Goal: Communication & Community: Answer question/provide support

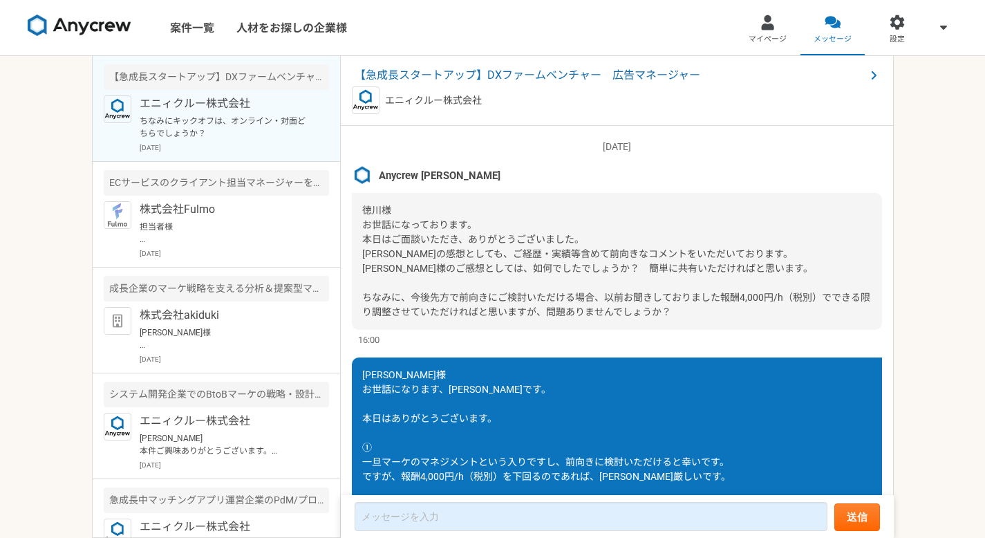
scroll to position [1809, 0]
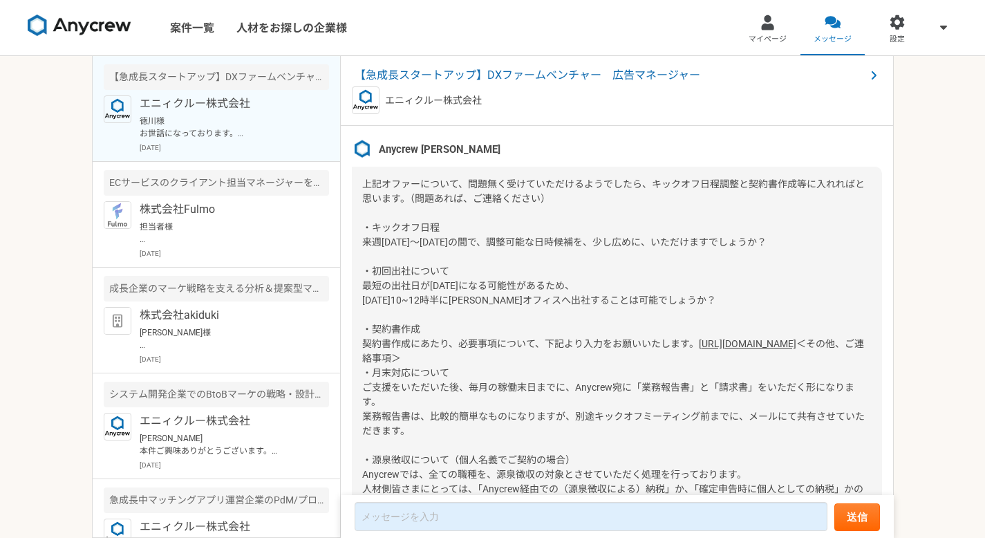
scroll to position [1296, 0]
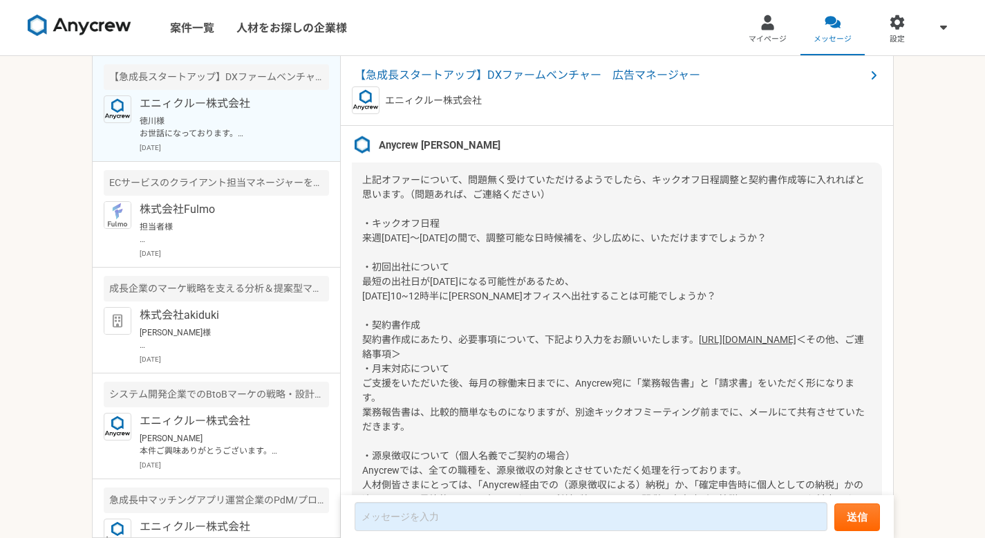
click at [915, 323] on div "案件一覧 人材をお探しの企業様 マイページ メッセージ 設定 【急成長スタートアップ】DXファームベンチャー　広告マネージャー エニィクルー株式会社 徳川様 …" at bounding box center [492, 269] width 985 height 538
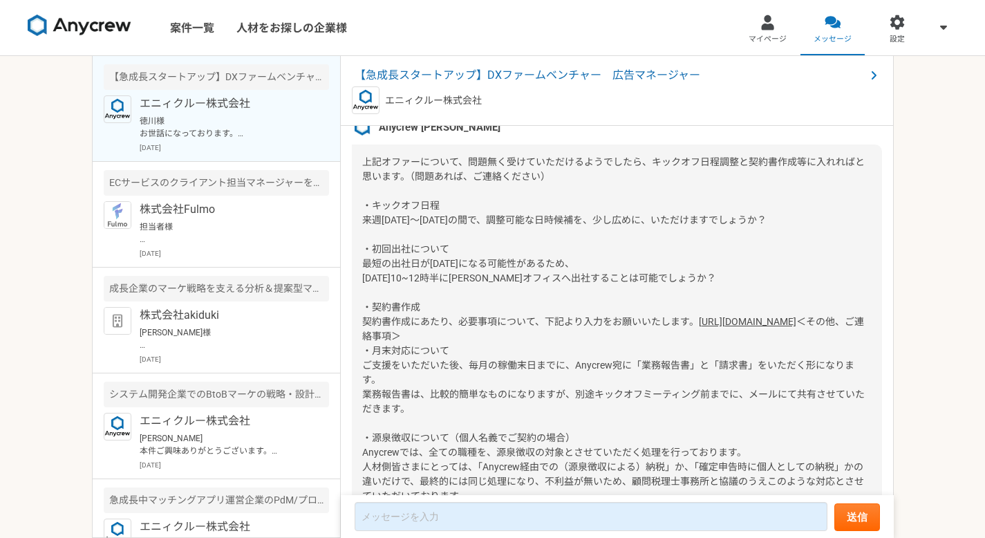
click at [699, 327] on link "[URL][DOMAIN_NAME]" at bounding box center [747, 321] width 97 height 11
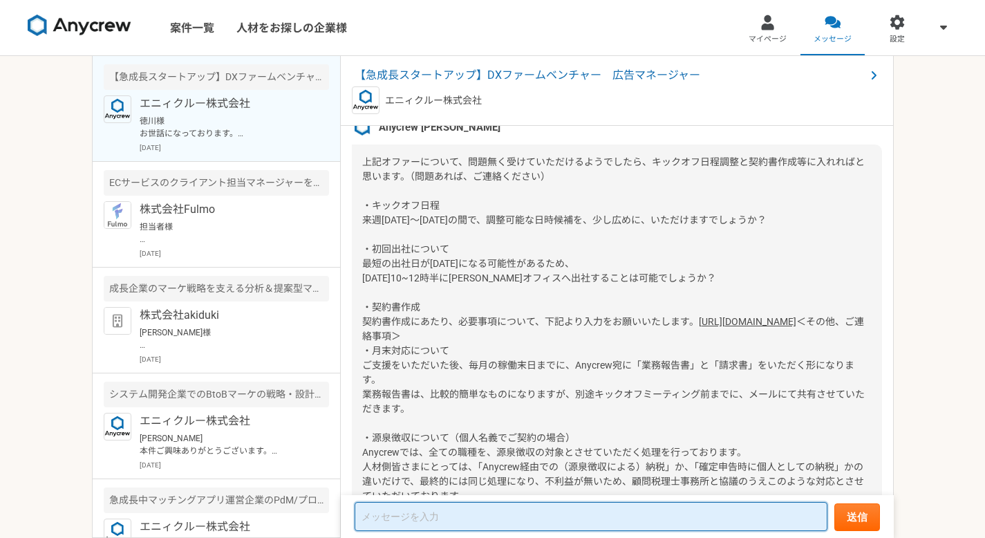
click at [452, 519] on textarea at bounding box center [591, 516] width 473 height 29
type textarea "き"
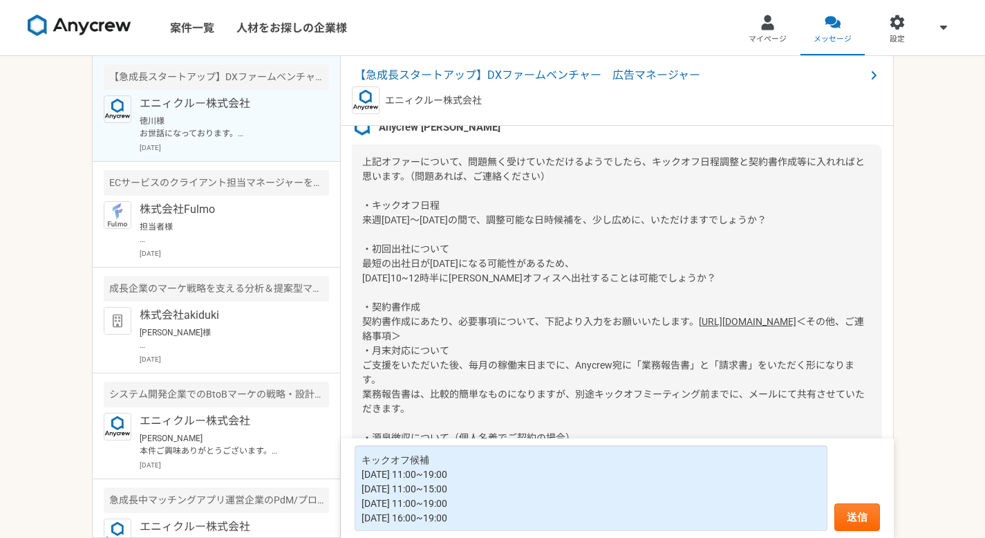
click at [575, 276] on div "上記オファーについて、問題無く受けていただけるようでしたら、キックオフ日程調整と契約書作成等に入れればと思います。（問題あれば、ご連絡ください） ・キックオフ…" at bounding box center [617, 328] width 530 height 369
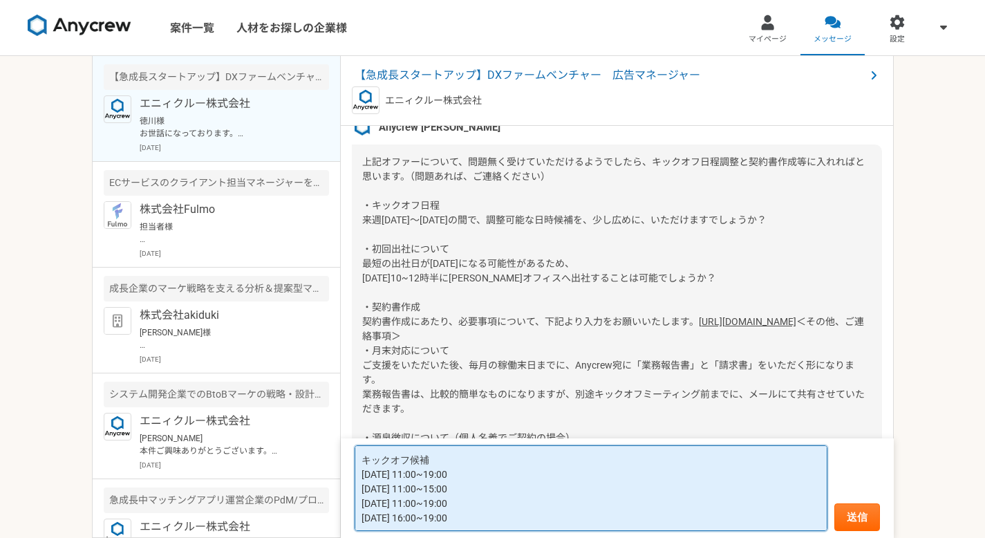
click at [409, 462] on textarea "キックオフ候補 [DATE] 11:00~19:00 [DATE] 11:00~15:00 [DATE] 11:00~19:00 [DATE] 16:00~1…" at bounding box center [591, 488] width 473 height 86
click at [362, 460] on textarea "キックオフ候補 [DATE] 11:00~19:00 [DATE] 11:00~15:00 [DATE] 11:00~19:00 [DATE] 16:00~1…" at bounding box center [591, 488] width 473 height 86
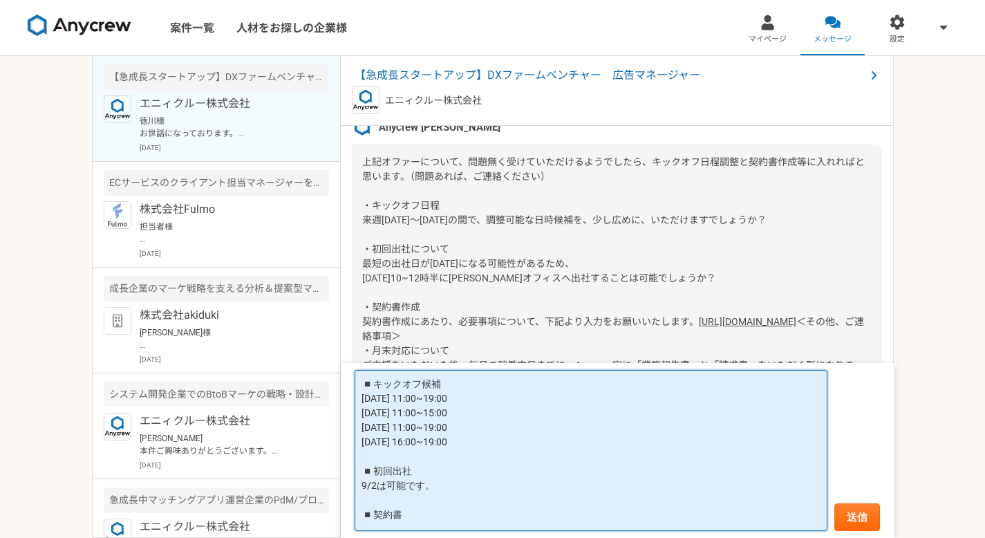
scroll to position [5, 0]
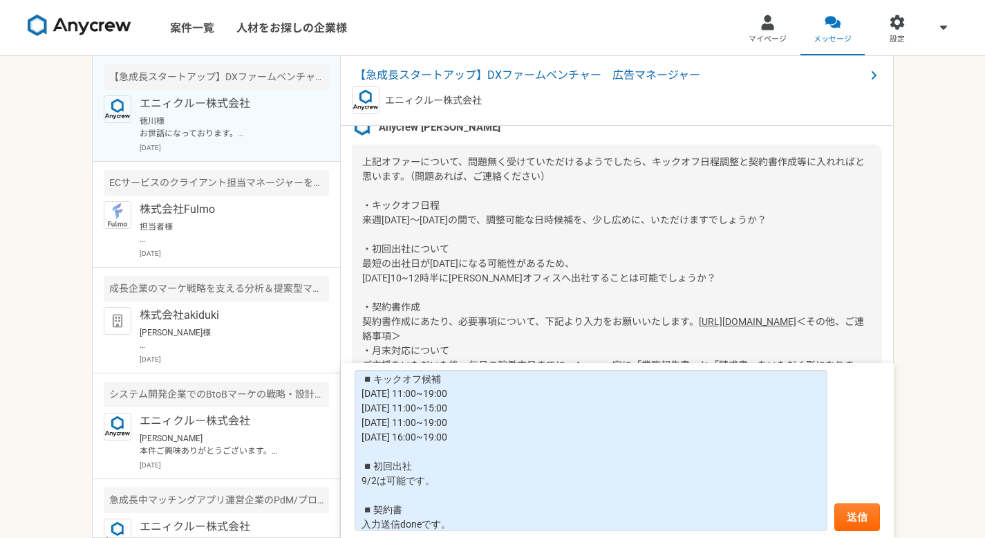
click at [576, 268] on div "上記オファーについて、問題無く受けていただけるようでしたら、キックオフ日程調整と契約書作成等に入れればと思います。（問題あれば、ご連絡ください） ・キックオフ…" at bounding box center [617, 328] width 530 height 369
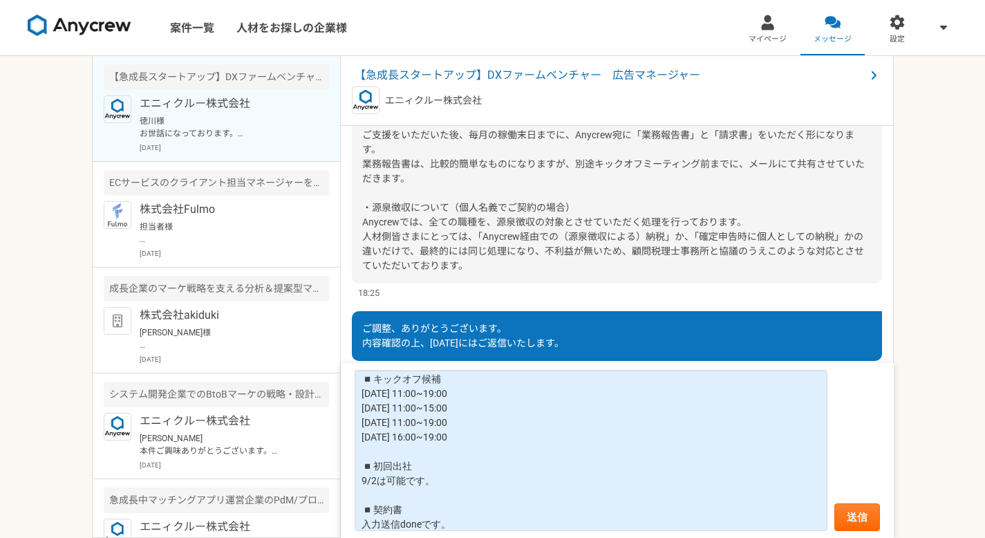
scroll to position [1573, 0]
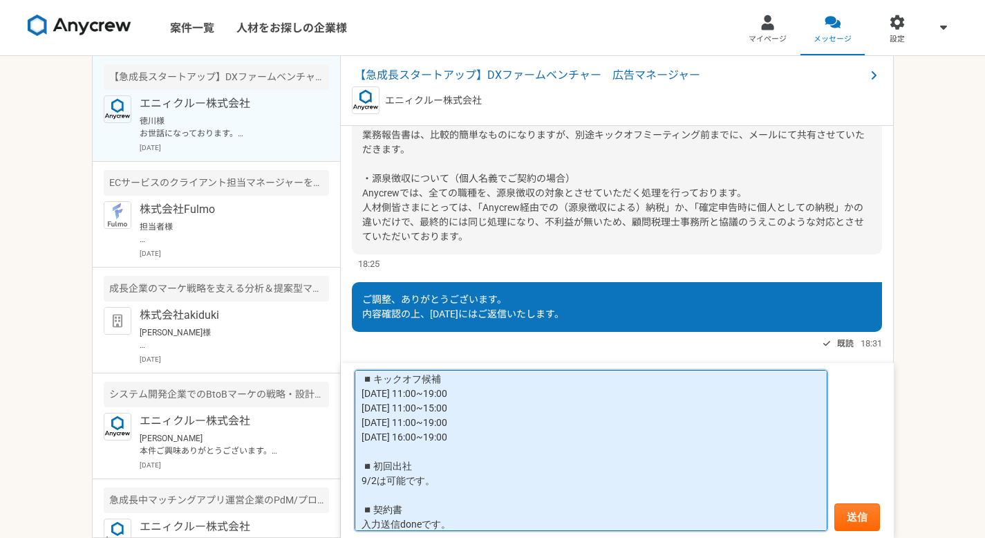
drag, startPoint x: 490, startPoint y: 496, endPoint x: 505, endPoint y: 492, distance: 14.9
click at [505, 492] on textarea "◾️キックオフ候補 [DATE] 11:00~19:00 [DATE] 11:00~15:00 [DATE] 11:00~19:00 [DATE] 16:00…" at bounding box center [591, 450] width 473 height 161
click at [477, 510] on textarea "◾️キックオフ候補 [DATE] 11:00~19:00 [DATE] 11:00~15:00 [DATE] 11:00~19:00 [DATE] 16:00…" at bounding box center [591, 450] width 473 height 161
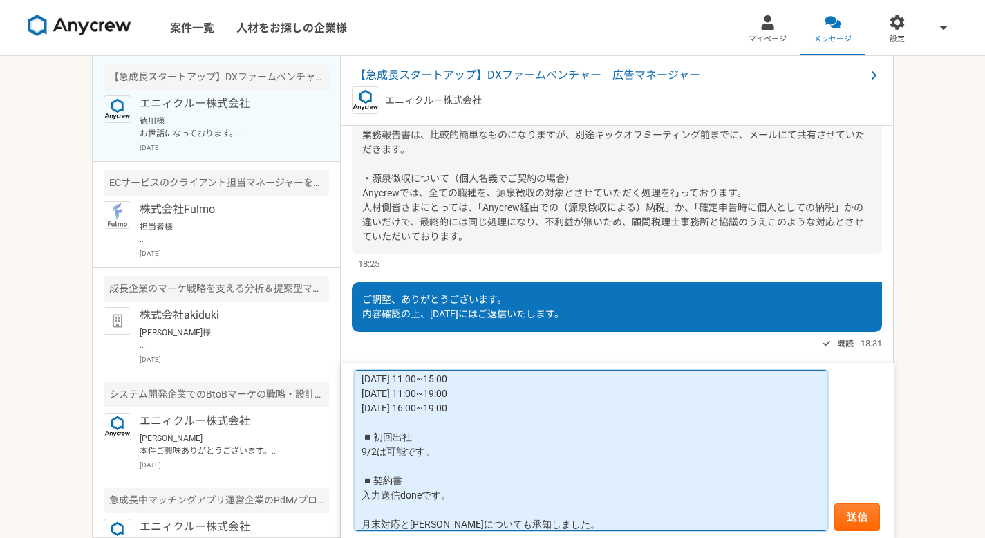
click at [485, 421] on textarea "◾️キックオフ候補 8/27 11:00~19:00 8/28 11:00~15:00 8/29 11:00~19:00 9/1 16:00~19:00 ◾️…" at bounding box center [591, 450] width 473 height 161
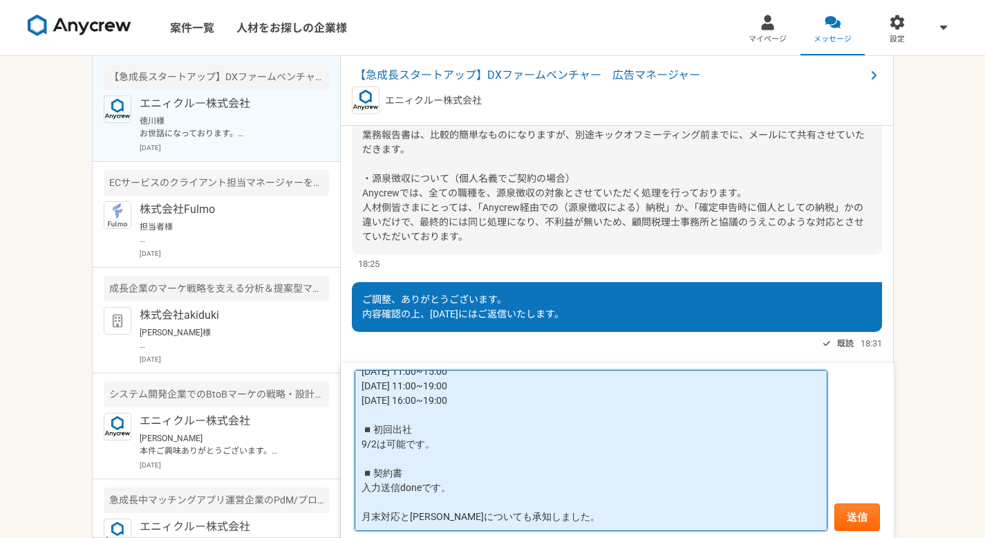
scroll to position [0, 0]
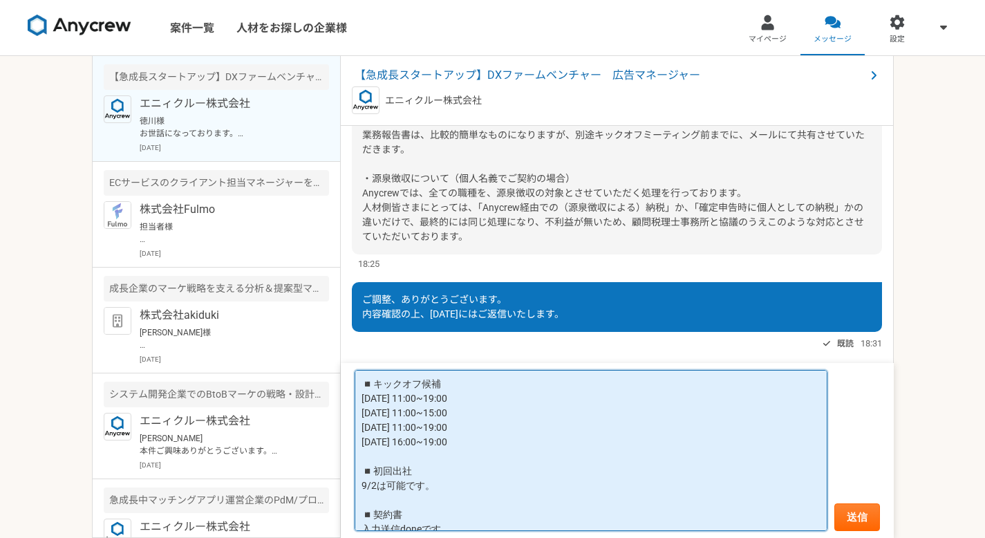
type textarea "◾️キックオフ候補 8/27 11:00~19:00 8/28 11:00~15:00 8/29 11:00~19:00 9/1 16:00~19:00 ◾️…"
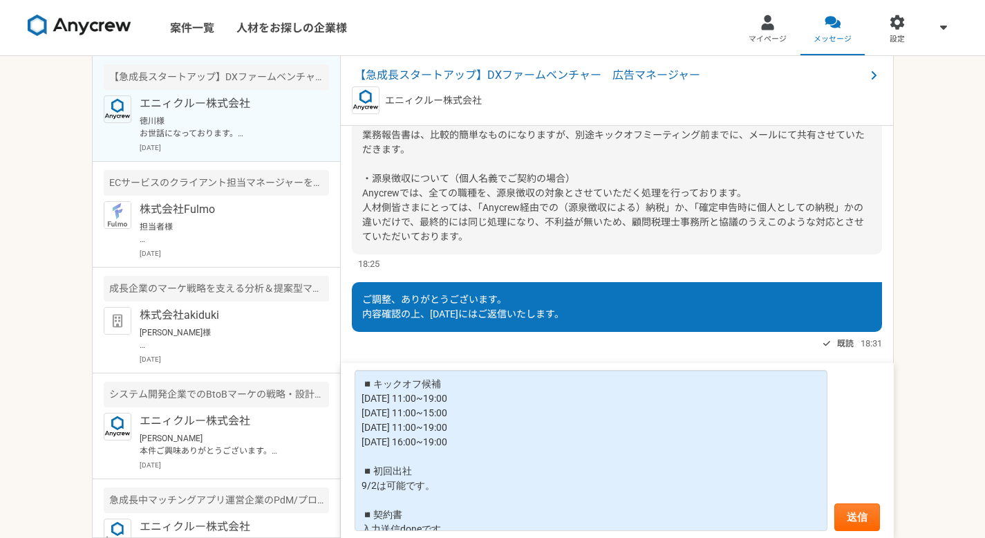
click at [608, 254] on div "上記オファーについて、問題無く受けていただけるようでしたら、キックオフ日程調整と契約書作成等に入れればと思います。（問題あれば、ご連絡ください） ・キックオフ…" at bounding box center [617, 69] width 530 height 369
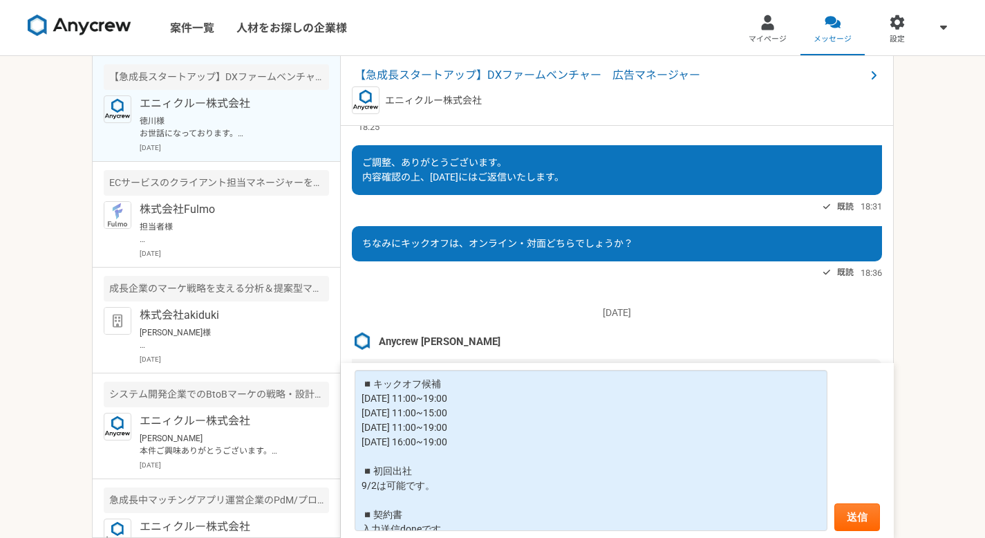
scroll to position [1796, 0]
click at [924, 358] on div "案件一覧 人材をお探しの企業様 マイページ メッセージ 設定 【急成長スタートアップ】DXファームベンチャー　広告マネージャー エニィクルー株式会社 徳川様 …" at bounding box center [492, 269] width 985 height 538
click at [864, 519] on button "送信" at bounding box center [857, 517] width 46 height 28
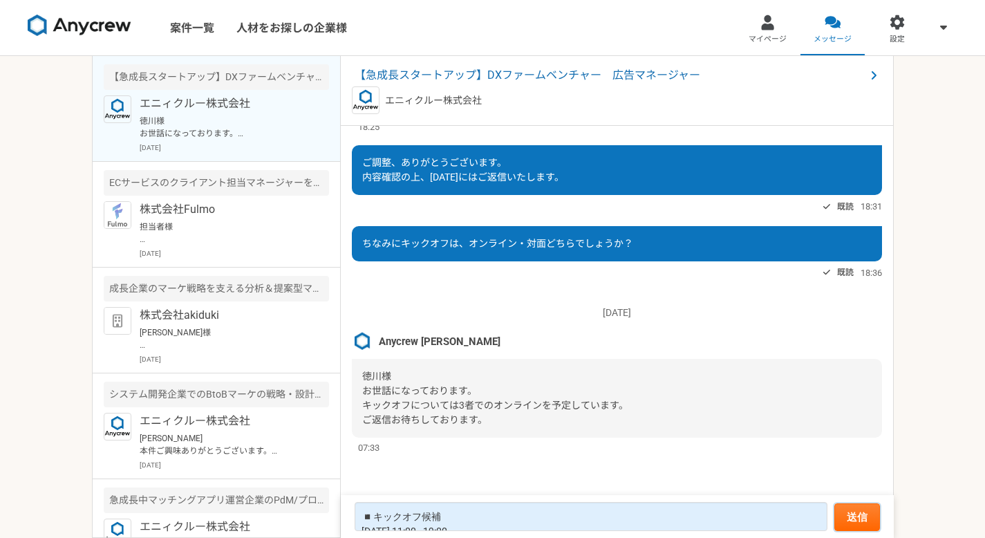
scroll to position [1677, 0]
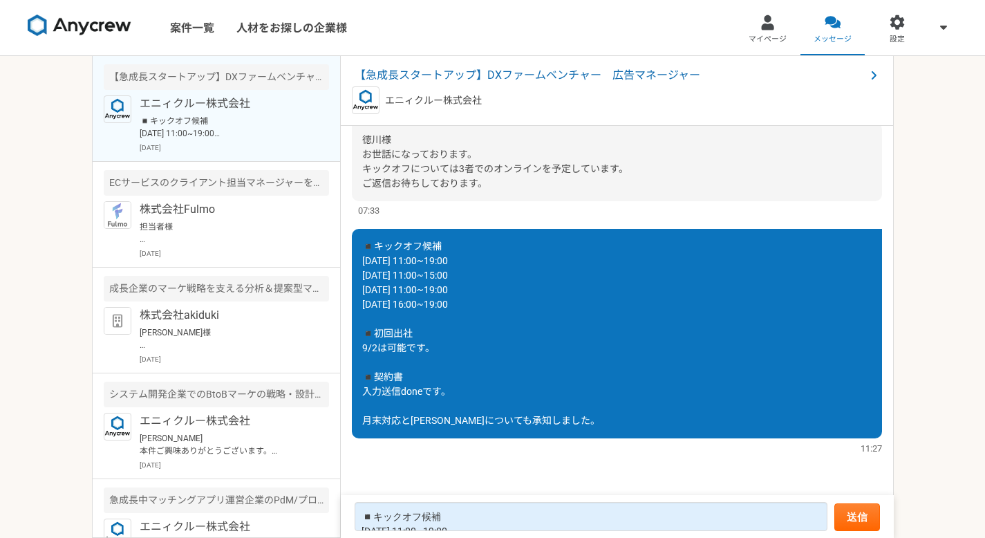
click at [528, 282] on div "◾️キックオフ候補 8/27 11:00~19:00 8/28 11:00~15:00 8/29 11:00~19:00 9/1 16:00~19:00 ◾️…" at bounding box center [617, 333] width 530 height 209
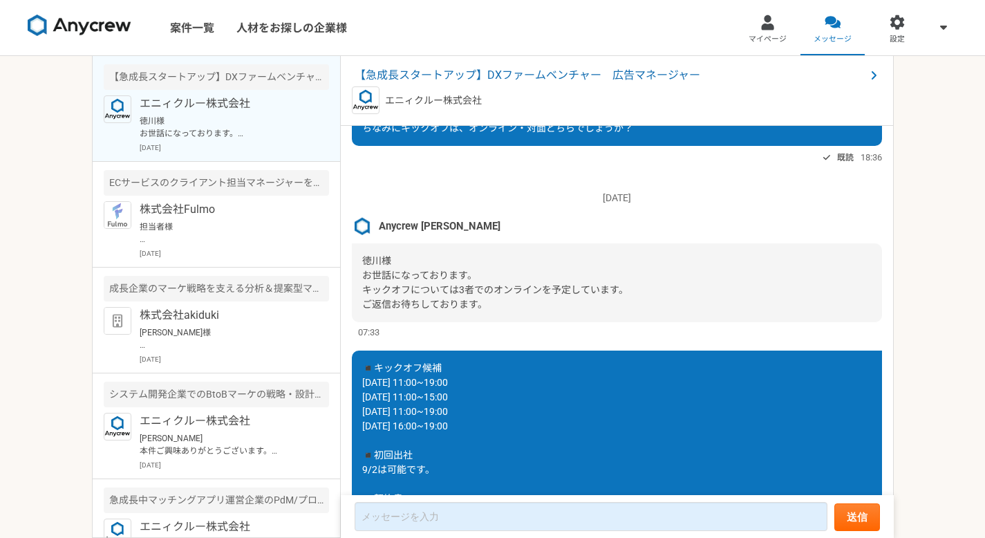
scroll to position [1709, 0]
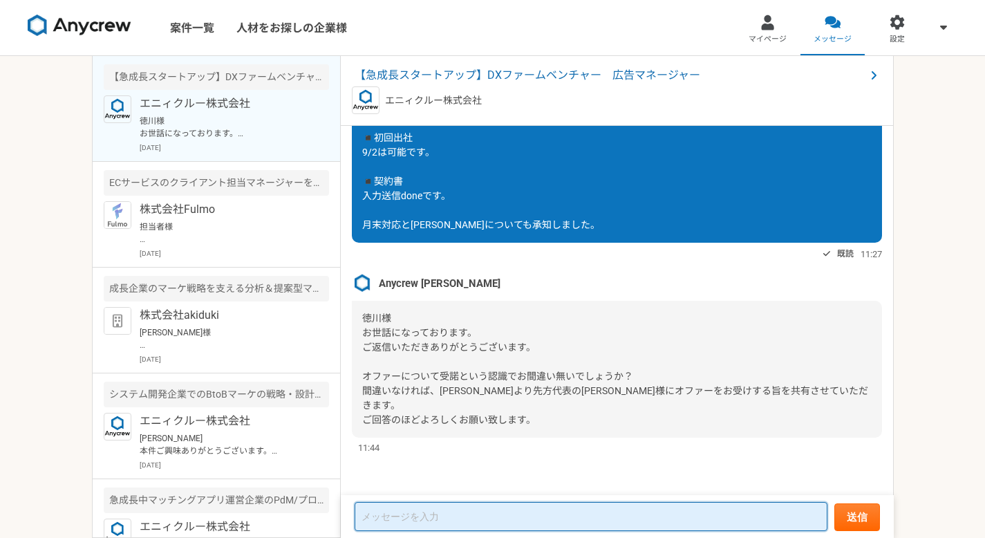
click at [487, 520] on textarea at bounding box center [591, 516] width 473 height 29
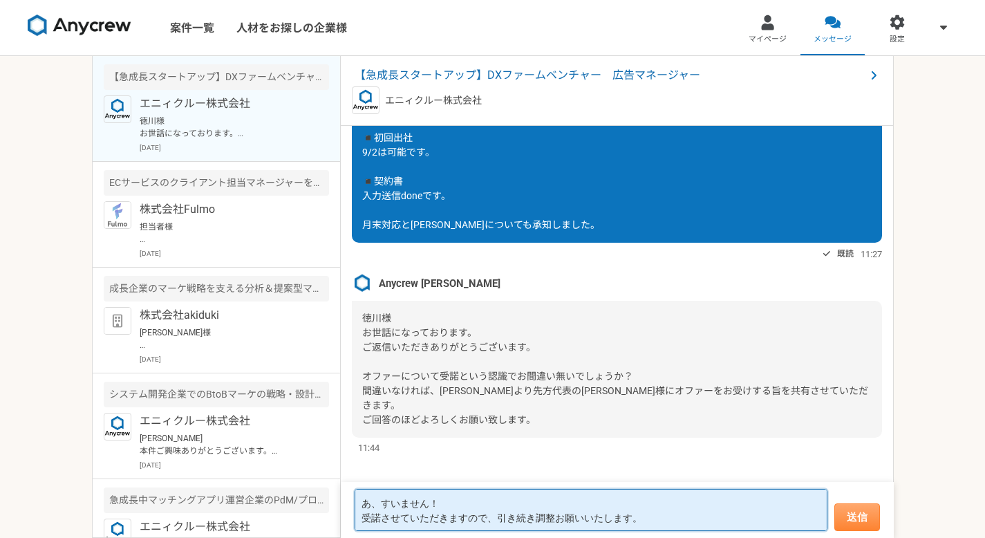
type textarea "あ、すいません！ 受諾させていただきますので、引き続き調整お願いいたします。"
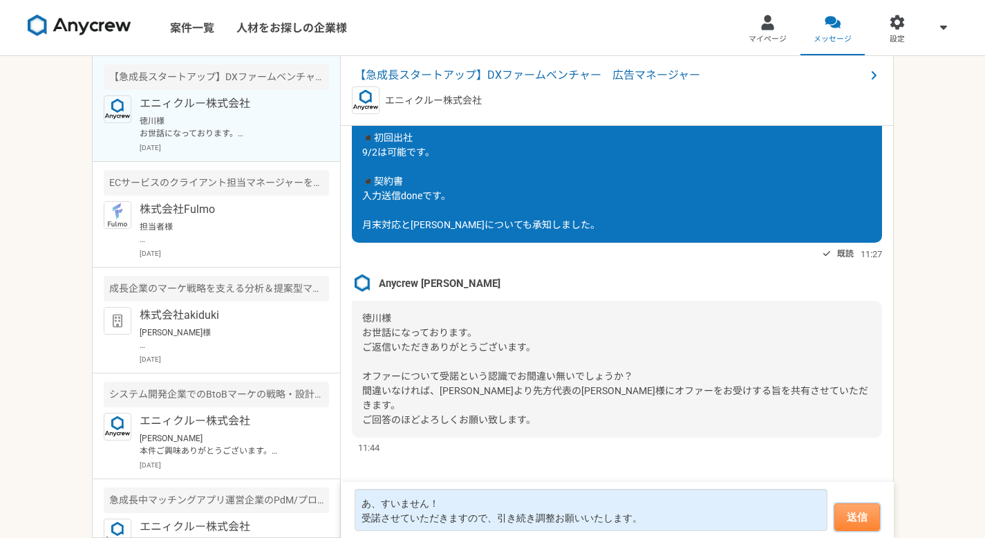
click at [857, 505] on button "送信" at bounding box center [857, 517] width 46 height 28
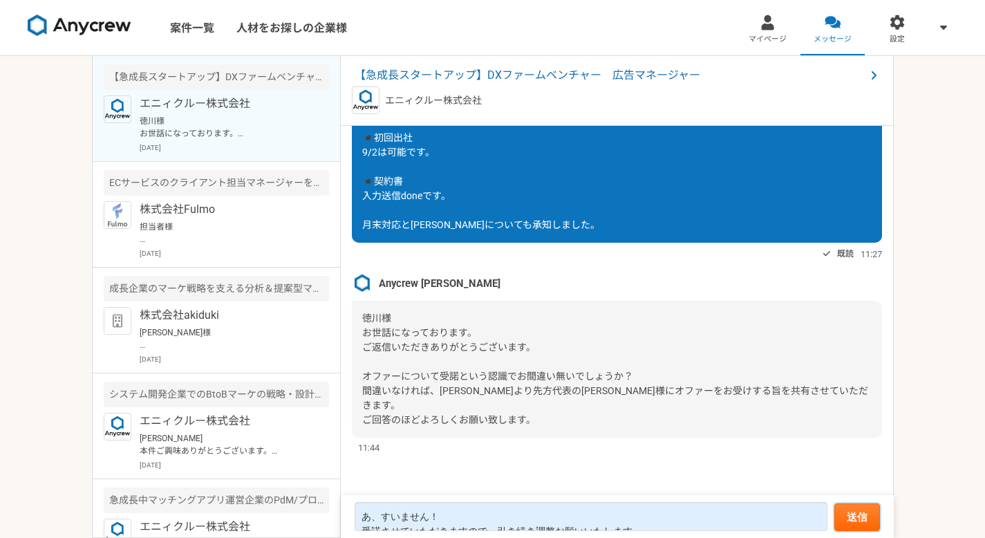
scroll to position [1681, 0]
